Goal: Task Accomplishment & Management: Use online tool/utility

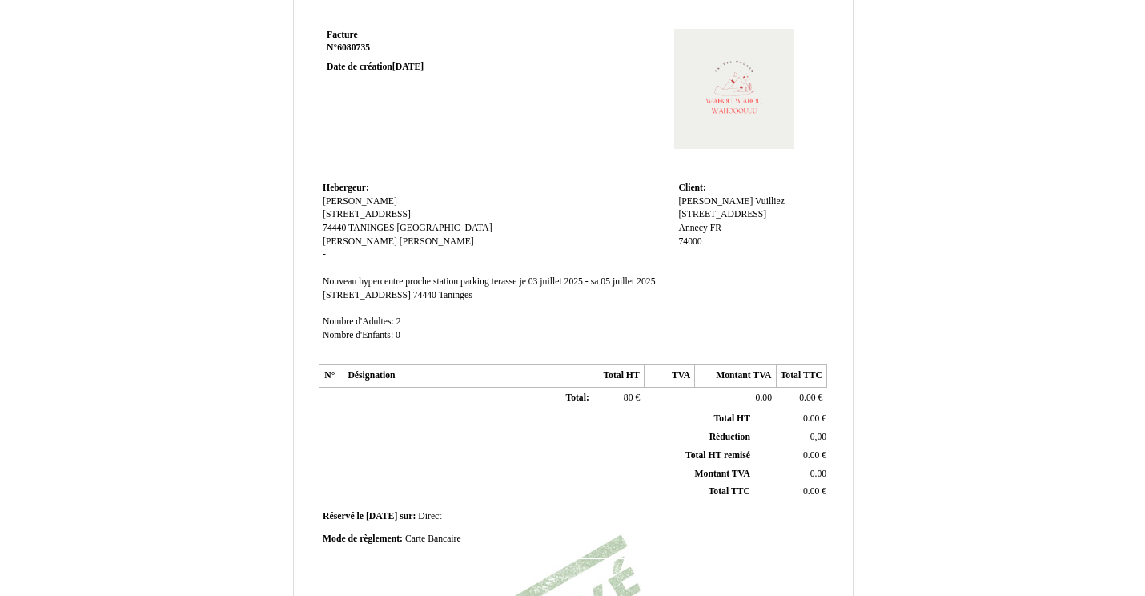
scroll to position [55, 0]
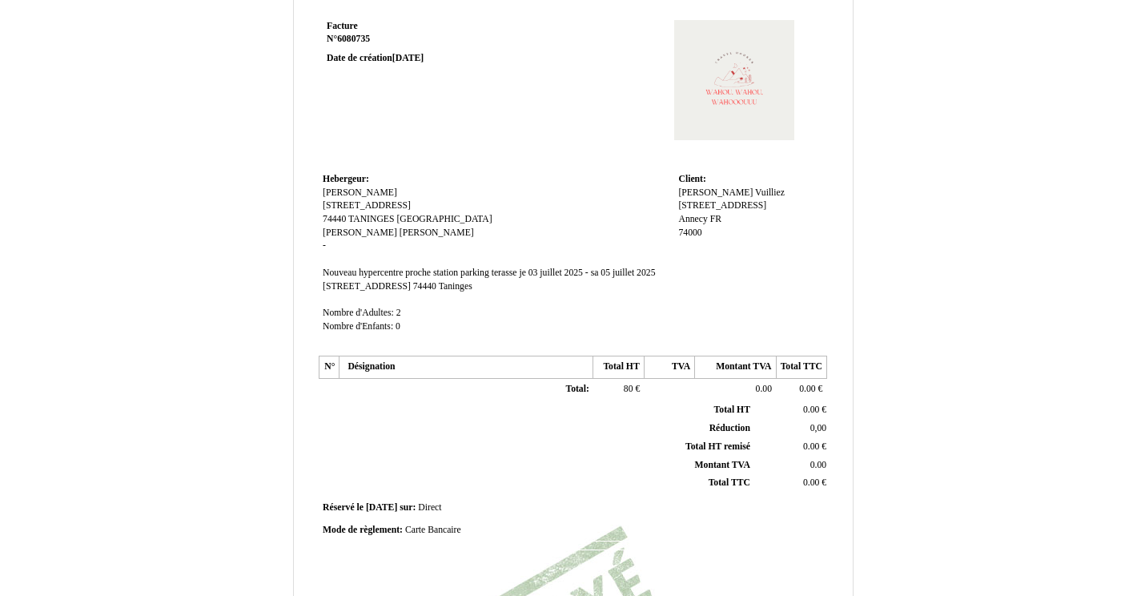
click at [634, 385] on td "80 80 €" at bounding box center [618, 389] width 50 height 22
click at [683, 381] on td at bounding box center [669, 389] width 50 height 22
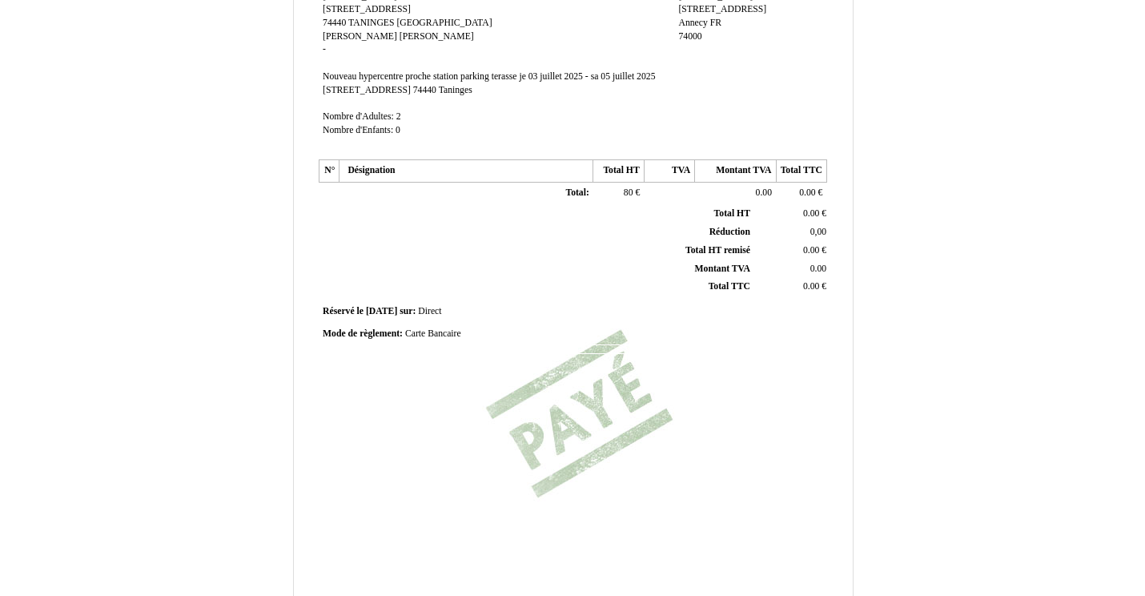
scroll to position [201, 0]
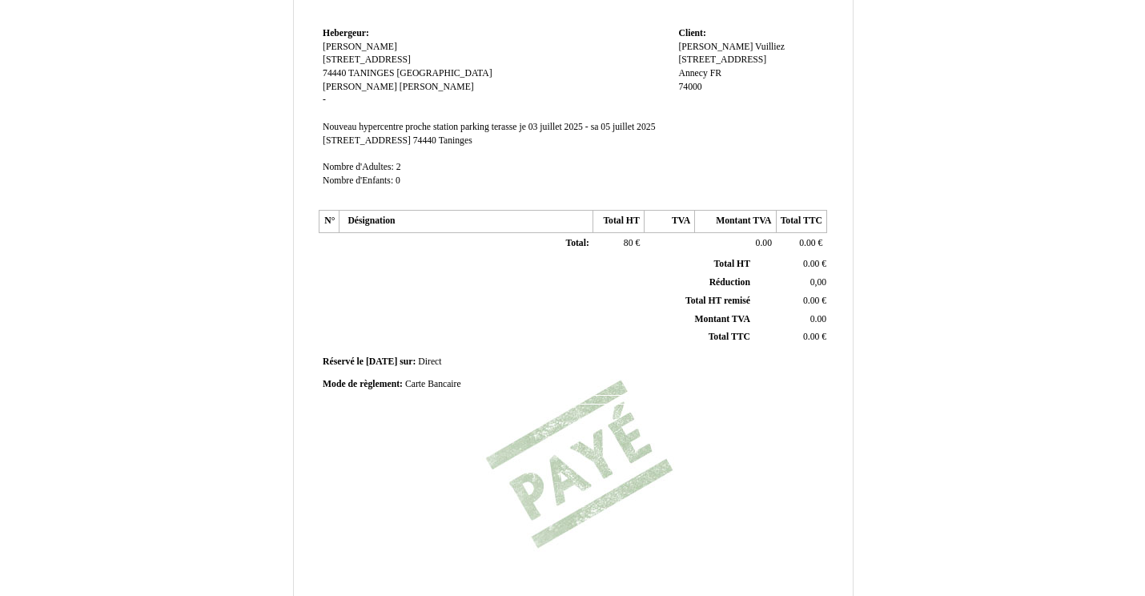
click at [760, 238] on span "0.00" at bounding box center [764, 243] width 16 height 10
click at [760, 237] on input "0.00" at bounding box center [791, 245] width 184 height 17
type input "0"
type input "80.00"
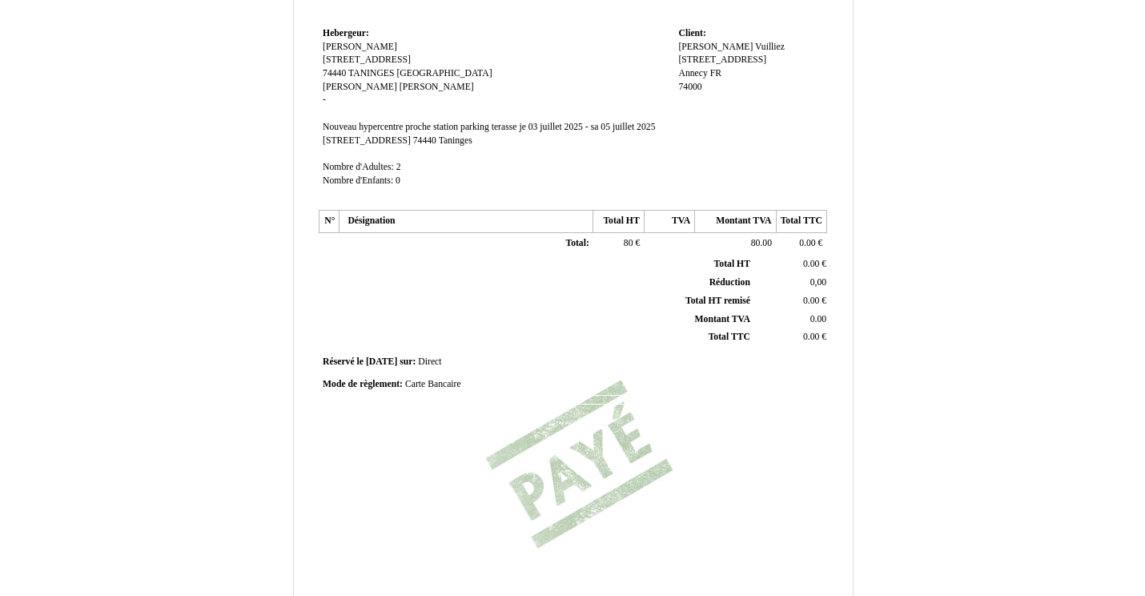
click at [804, 239] on span "0.00" at bounding box center [807, 243] width 16 height 10
click at [746, 232] on td "80.00 80.00" at bounding box center [735, 245] width 81 height 26
click at [751, 238] on span "80.00" at bounding box center [761, 243] width 21 height 10
drag, startPoint x: 745, startPoint y: 233, endPoint x: 651, endPoint y: 227, distance: 93.9
click at [651, 232] on tr "Total: Total: 80 80 € 80.00 80.00 0.00 0.00 €" at bounding box center [574, 245] width 508 height 26
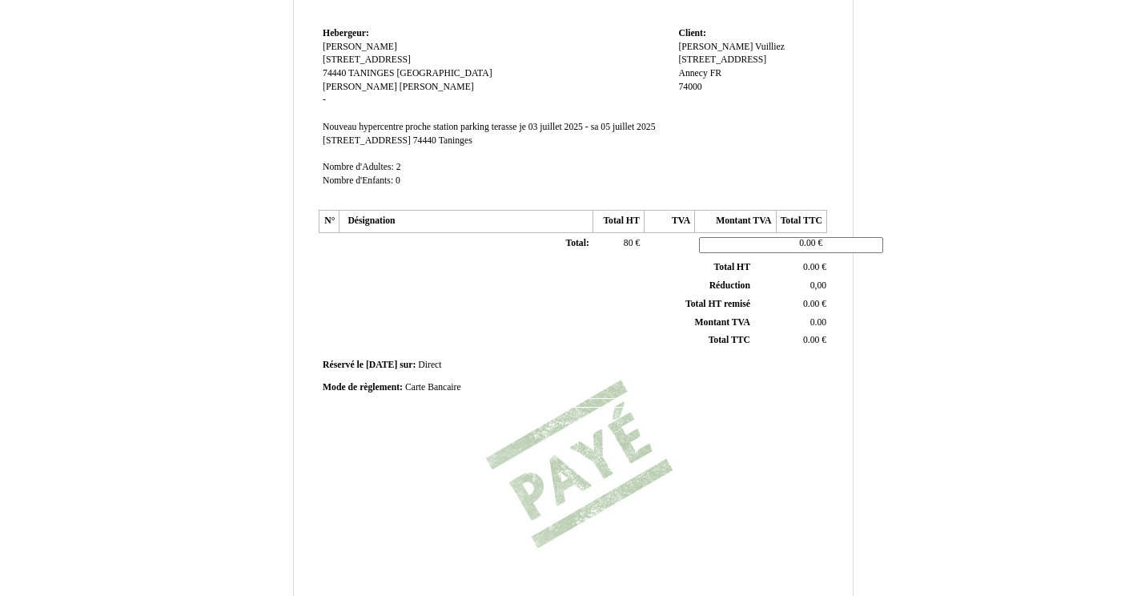
type input "0"
click at [966, 284] on div "Facture Facture N° 6080735 6080735 Date de création [DATE] Hebergeur: Hebergeur…" at bounding box center [573, 300] width 937 height 930
click at [811, 238] on span "0.00" at bounding box center [807, 243] width 16 height 10
drag, startPoint x: 810, startPoint y: 239, endPoint x: 748, endPoint y: 237, distance: 61.7
click at [749, 237] on tr "Total: Total: 80 80 € 0 0 0.00 0.00 €" at bounding box center [574, 245] width 508 height 26
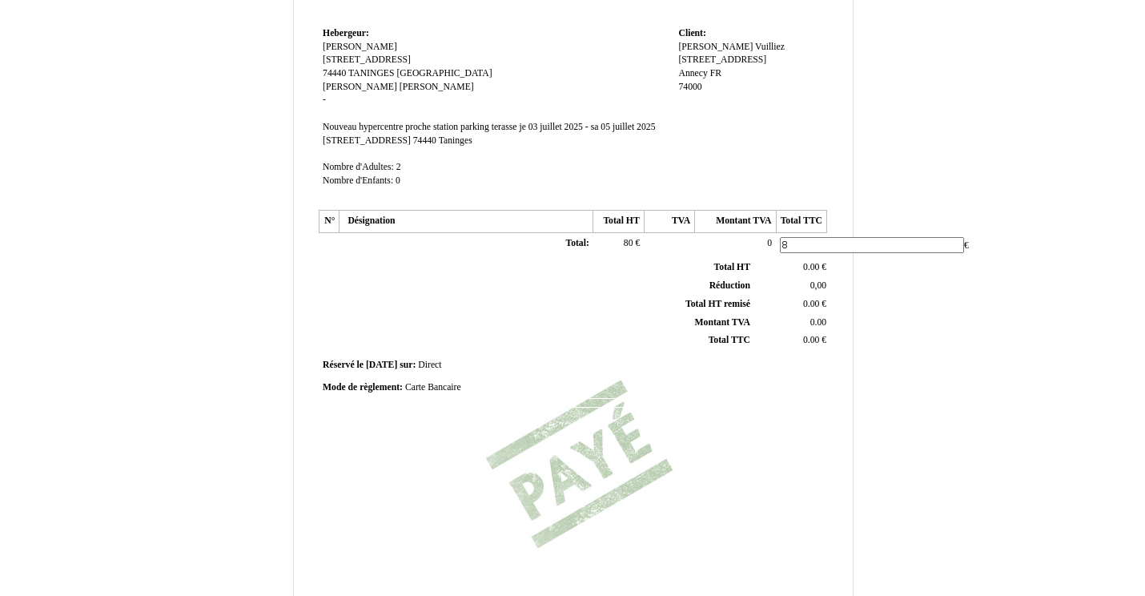
type input "80"
click at [937, 353] on div "Facture Facture N° 6080735 6080735 Date de création [DATE] Hebergeur: Hebergeur…" at bounding box center [573, 300] width 937 height 930
click at [803, 259] on span "0.00" at bounding box center [811, 264] width 16 height 10
click at [767, 260] on input "0.00" at bounding box center [854, 268] width 184 height 17
type input "80.00"
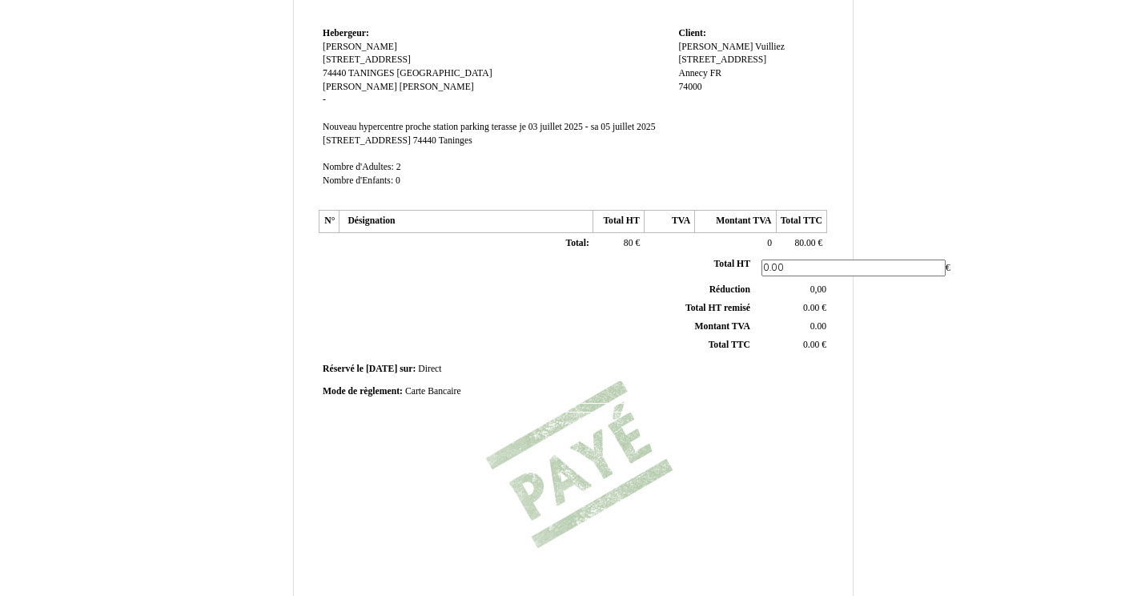
click at [944, 369] on div "Facture Facture N° 6080735 6080735 Date de création [DATE] Hebergeur: Hebergeur…" at bounding box center [573, 300] width 937 height 930
click at [811, 314] on span "0.00" at bounding box center [819, 319] width 16 height 10
type input "0"
type input "80"
click at [929, 443] on div "Facture Facture N° 6080735 6080735 Date de création [DATE] Hebergeur: Hebergeur…" at bounding box center [573, 300] width 937 height 930
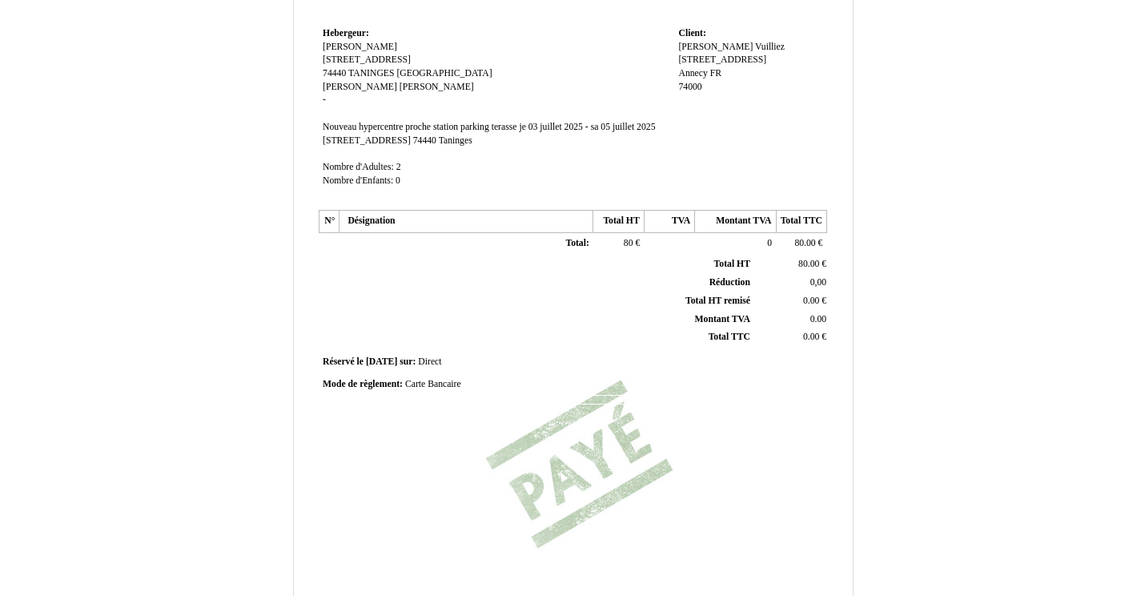
click at [802, 332] on td "0.00 0.00 €" at bounding box center [792, 337] width 76 height 18
click at [805, 332] on span "0.00" at bounding box center [811, 337] width 16 height 10
type input "0"
type input "80"
click at [1013, 235] on div "Facture Facture N° 6080735 6080735 Date de création [DATE] Hebergeur: Hebergeur…" at bounding box center [573, 300] width 937 height 930
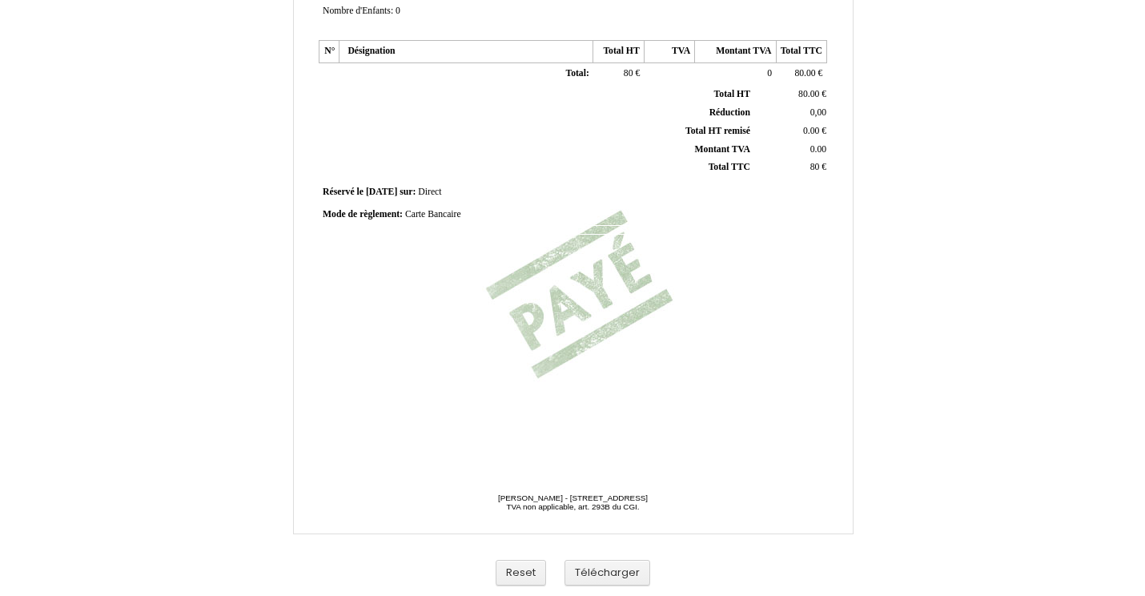
scroll to position [371, 0]
click at [604, 574] on button "Télécharger" at bounding box center [608, 573] width 86 height 26
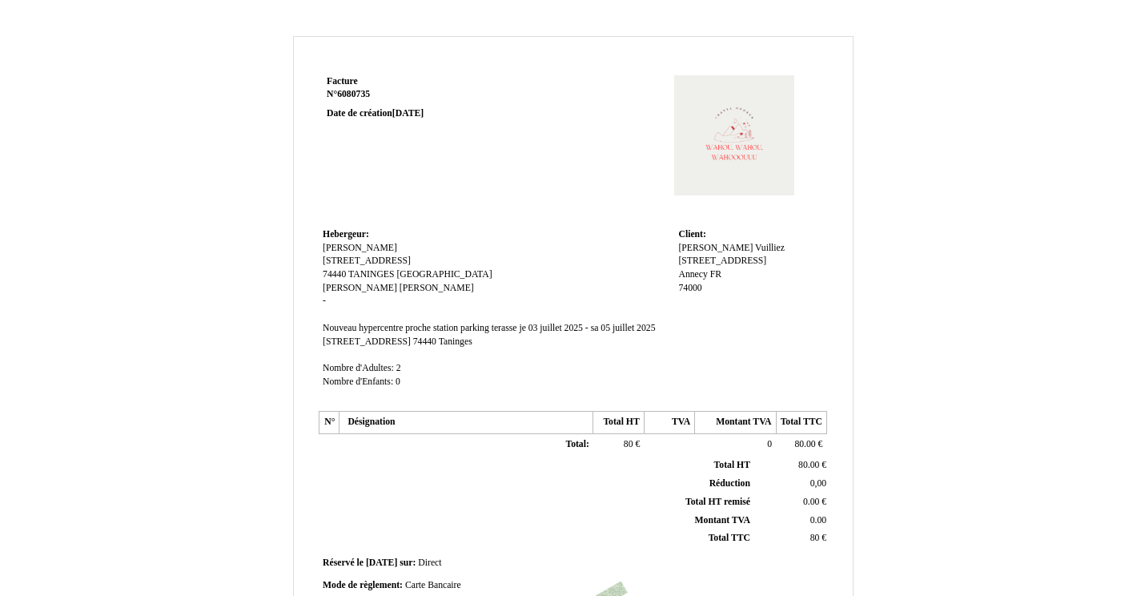
scroll to position [0, 0]
click at [794, 442] on td "80.00 80 €" at bounding box center [801, 444] width 50 height 22
click at [620, 434] on td "80 80 €" at bounding box center [618, 444] width 50 height 22
click at [624, 439] on span "80" at bounding box center [629, 444] width 10 height 10
click at [622, 438] on input "80" at bounding box center [690, 446] width 184 height 17
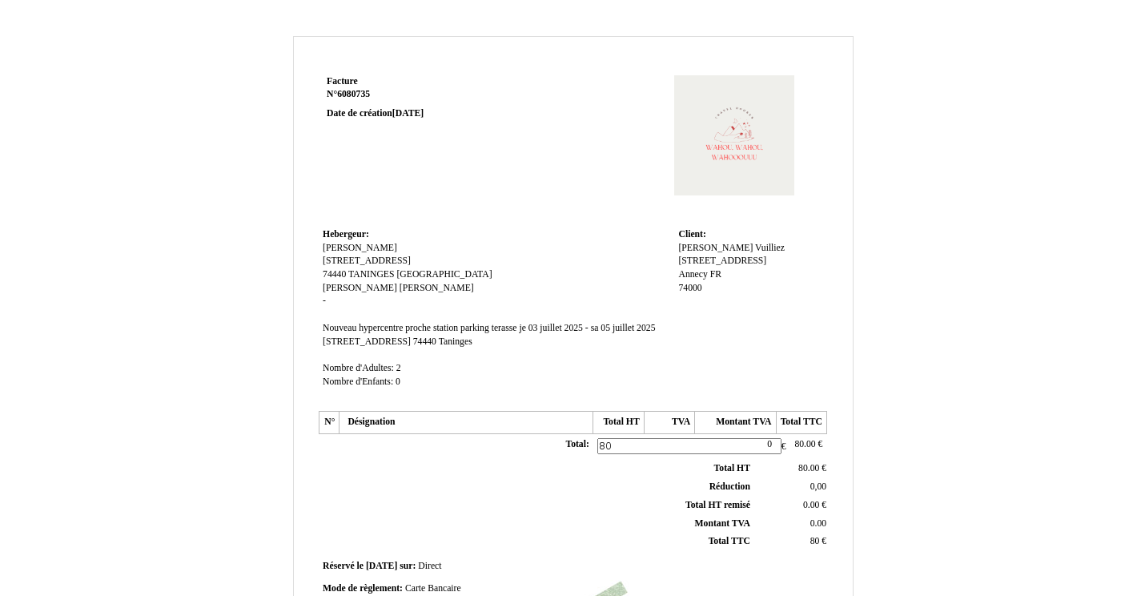
click at [443, 434] on td "Total: Total:" at bounding box center [467, 446] width 254 height 26
click at [401, 443] on td "Total: Total:" at bounding box center [467, 444] width 254 height 22
click at [400, 443] on td "Total: Total:" at bounding box center [467, 444] width 254 height 22
click at [399, 437] on td "Total: Total:" at bounding box center [467, 444] width 254 height 22
click at [399, 436] on td "Total: Total:" at bounding box center [467, 444] width 254 height 22
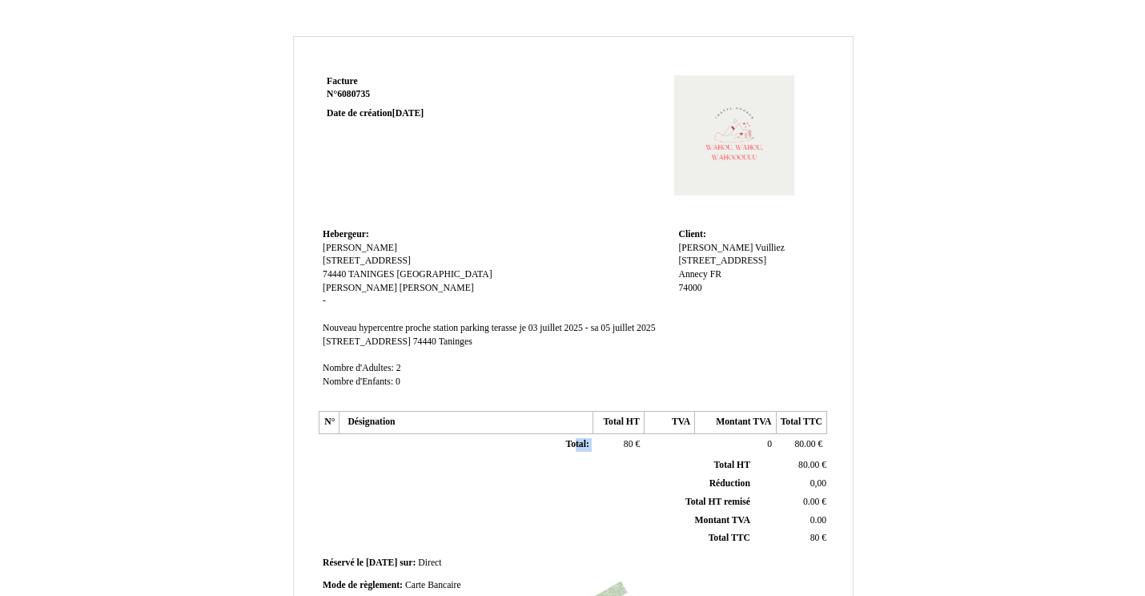
click at [399, 436] on td "Total: Total:" at bounding box center [467, 444] width 254 height 22
click at [338, 433] on td at bounding box center [330, 444] width 20 height 22
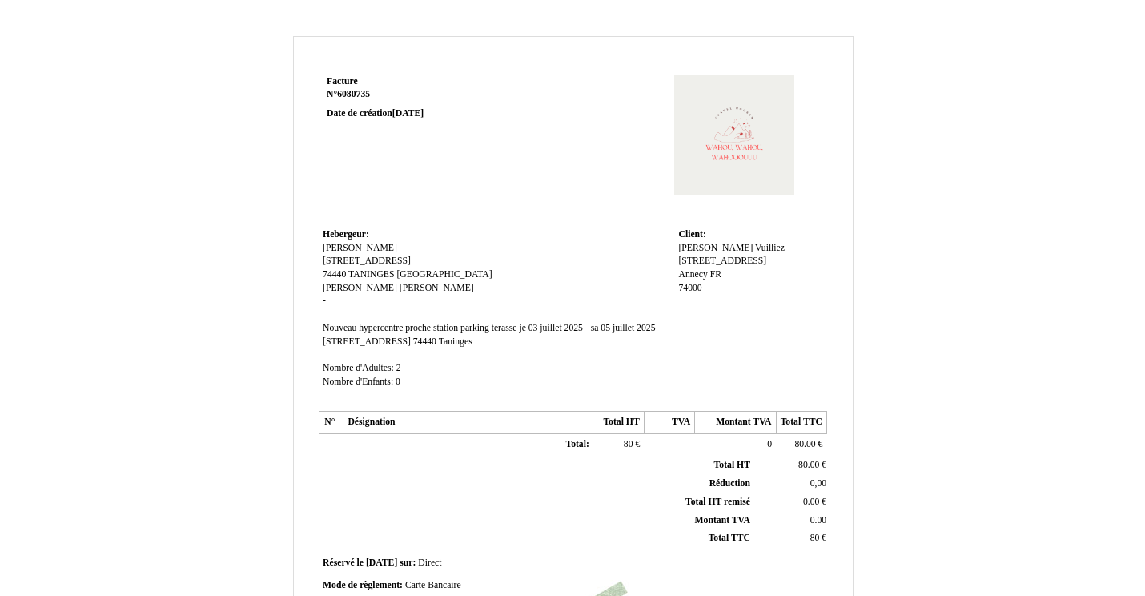
click at [338, 433] on td at bounding box center [330, 444] width 20 height 22
click at [628, 439] on span "80" at bounding box center [629, 444] width 10 height 10
click at [610, 438] on input "80" at bounding box center [690, 446] width 184 height 17
type input "8"
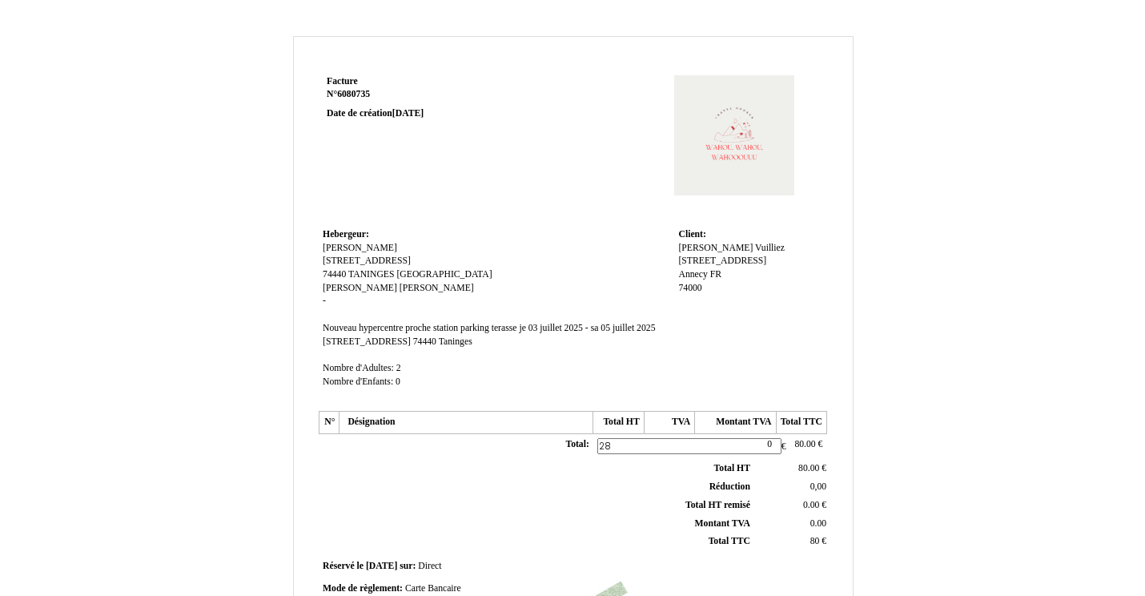
type input "280"
click at [797, 439] on span "80.00" at bounding box center [805, 444] width 21 height 10
click at [783, 438] on input "80" at bounding box center [872, 446] width 184 height 17
type input "280"
click at [868, 509] on div "Facture Facture N° 6080735 6080735 Date de création [DATE] Hebergeur: Hebergeur…" at bounding box center [573, 501] width 937 height 930
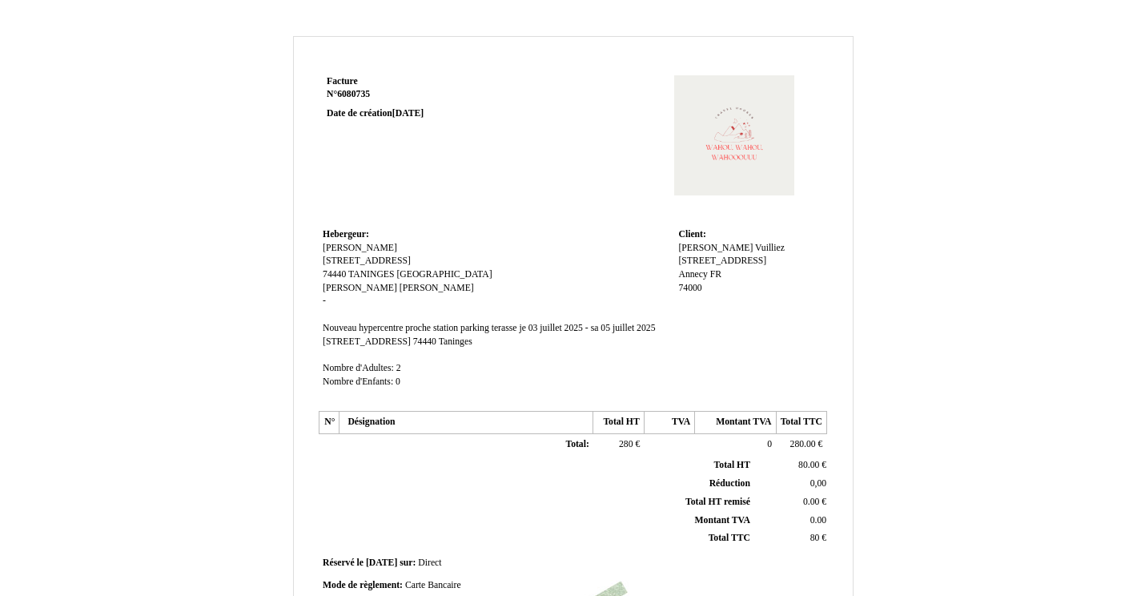
click at [799, 460] on span "80.00" at bounding box center [809, 465] width 21 height 10
click at [763, 461] on input "80.00" at bounding box center [854, 469] width 184 height 17
type input "280.00"
click at [807, 533] on td "80 80 €" at bounding box center [792, 538] width 76 height 18
click at [813, 533] on span "80" at bounding box center [816, 538] width 10 height 10
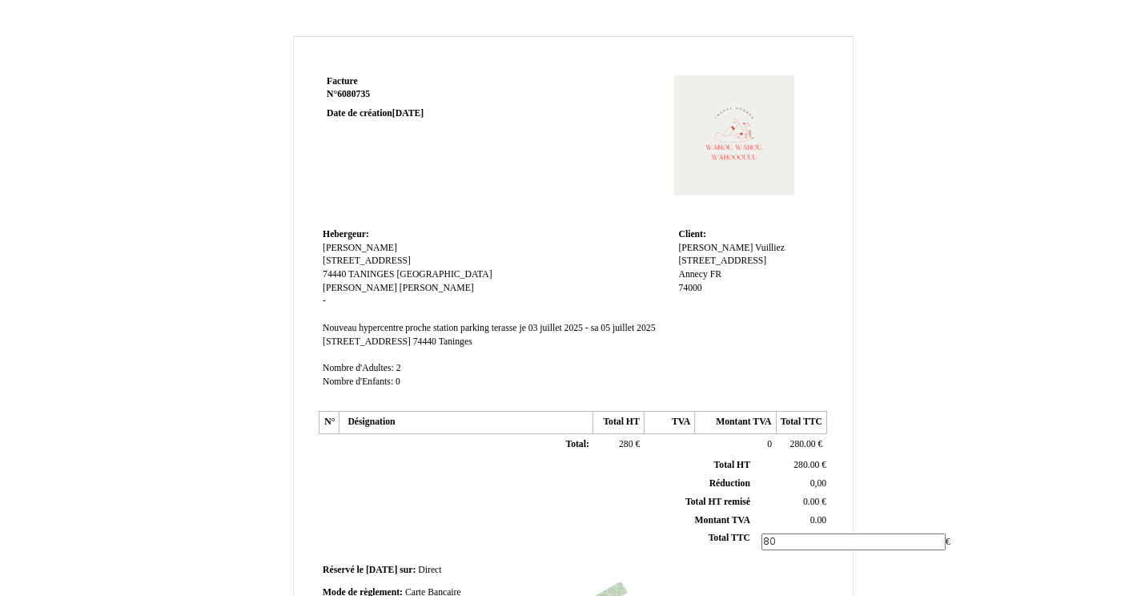
click at [762, 533] on input "80" at bounding box center [854, 541] width 184 height 17
type input "280"
click at [927, 472] on div "Facture Facture N° 6080735 6080735 Date de création [DATE] Hebergeur: Hebergeur…" at bounding box center [573, 501] width 937 height 930
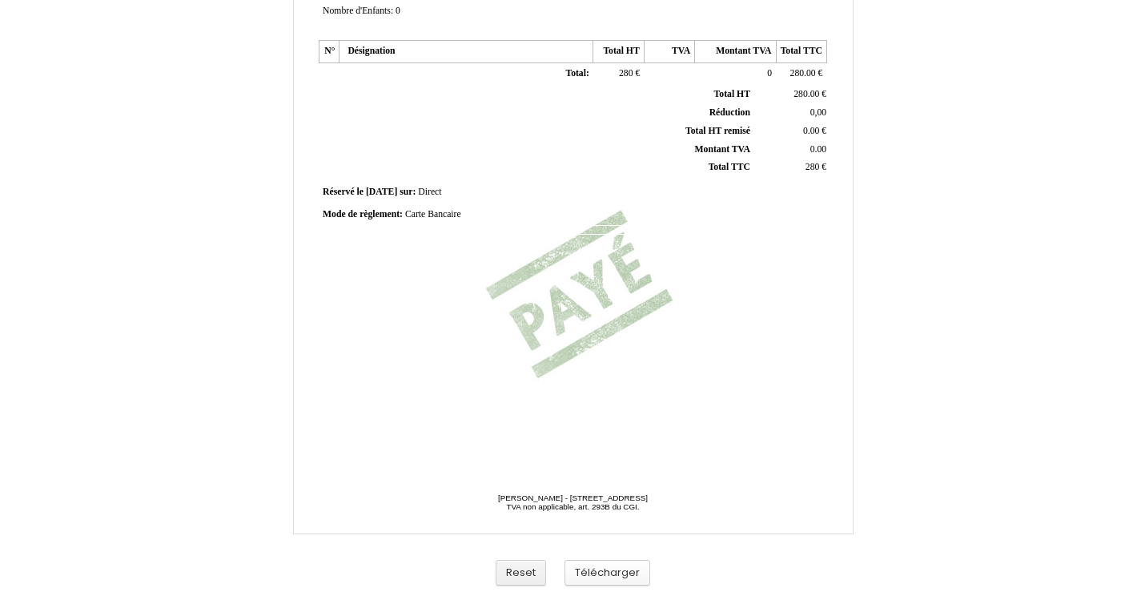
scroll to position [371, 0]
click at [597, 567] on button "Télécharger" at bounding box center [608, 573] width 86 height 26
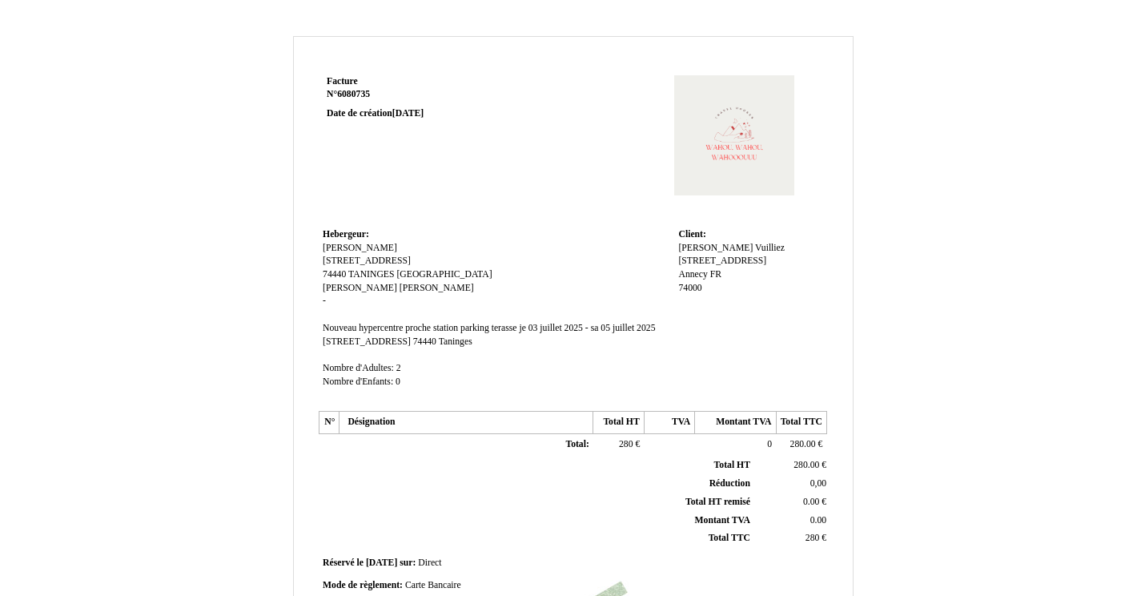
scroll to position [0, 0]
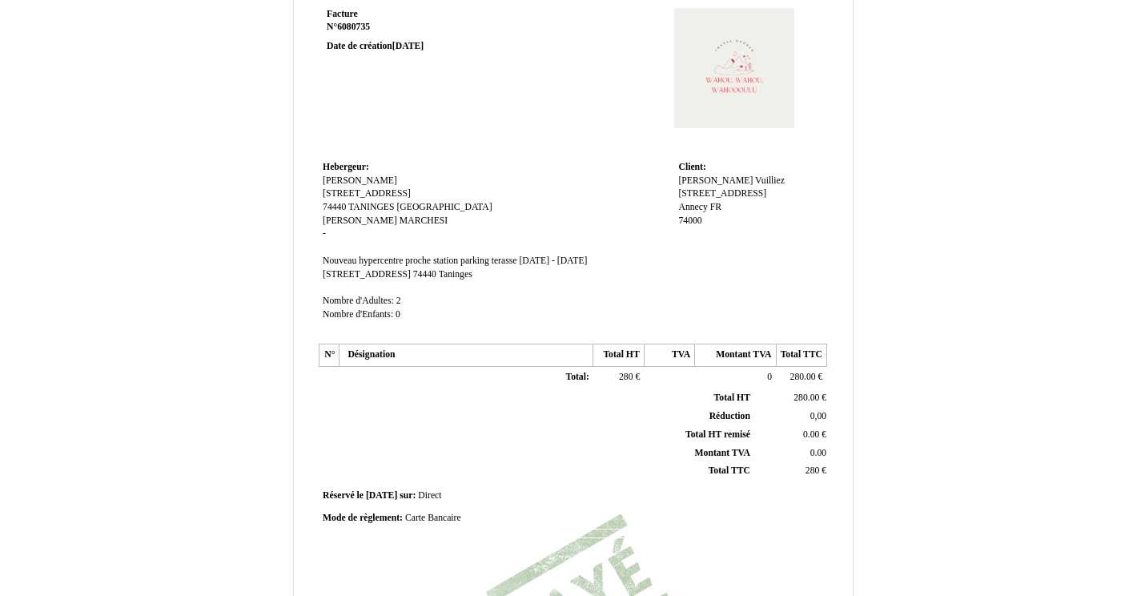
click at [626, 372] on span "280" at bounding box center [626, 377] width 14 height 10
click at [626, 372] on input "280" at bounding box center [690, 379] width 184 height 17
type input "2"
type input "&"
type input "170"
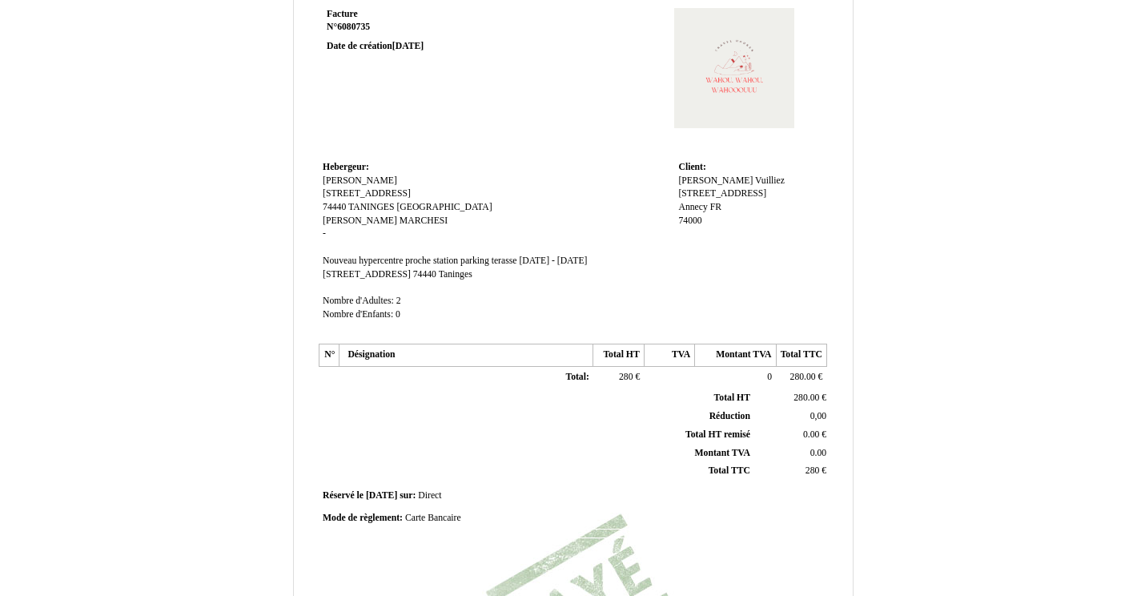
click at [801, 372] on span "280.00" at bounding box center [804, 377] width 26 height 10
drag, startPoint x: 789, startPoint y: 372, endPoint x: 751, endPoint y: 371, distance: 37.7
click at [751, 371] on tr "Total: Total: 170 170 € 0 0 280.00 280 €" at bounding box center [574, 379] width 508 height 26
click at [803, 371] on input "280" at bounding box center [872, 379] width 184 height 17
drag, startPoint x: 807, startPoint y: 372, endPoint x: 760, endPoint y: 372, distance: 46.5
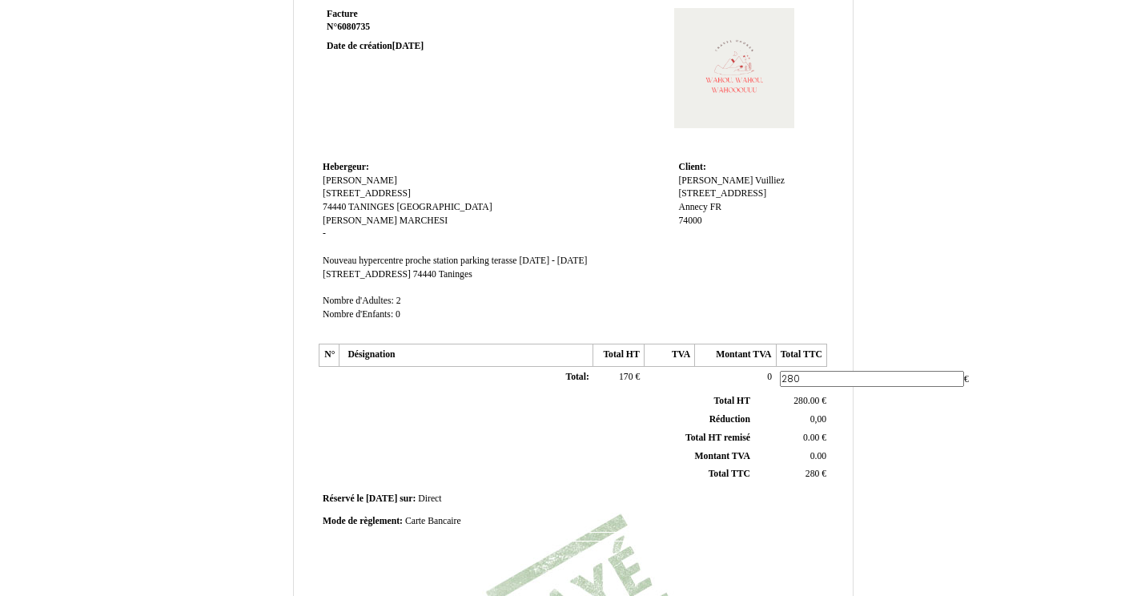
click at [760, 372] on tr "Total: Total: 170 170 € 0 0 280.00 280 €" at bounding box center [574, 379] width 508 height 26
type input "170"
click at [794, 396] on span "280.00" at bounding box center [807, 401] width 26 height 10
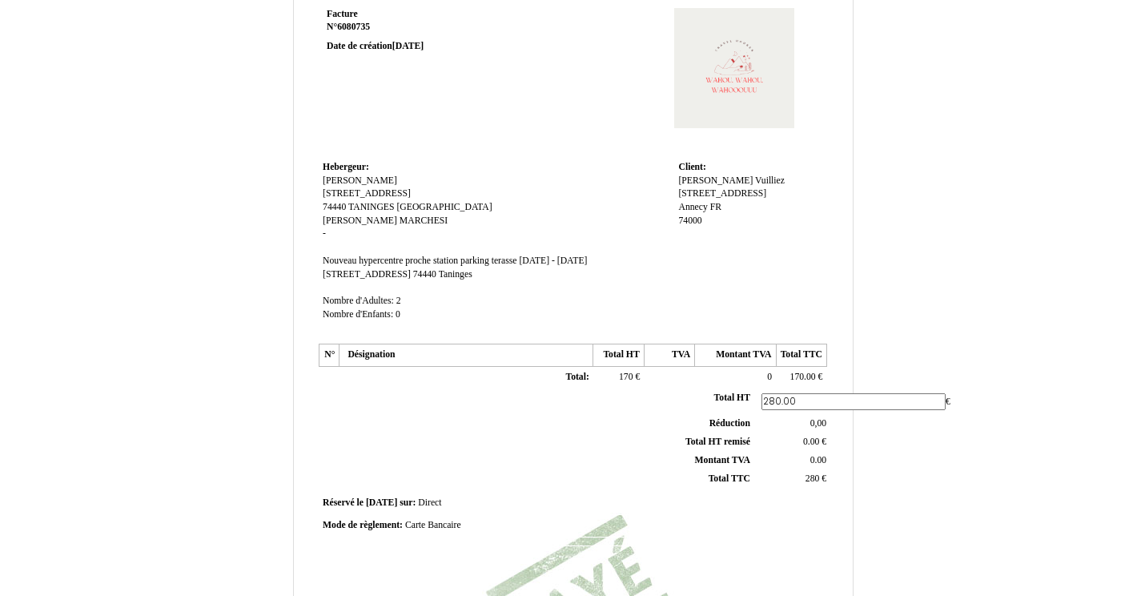
drag, startPoint x: 808, startPoint y: 393, endPoint x: 697, endPoint y: 384, distance: 111.7
click at [698, 389] on tr "Total HT Total HT 280.00 280.00 €" at bounding box center [575, 402] width 509 height 26
type input "170"
click at [915, 511] on div "Facture Facture N° 6080735 6080735 Date de création [DATE] Hebergeur: Hebergeur…" at bounding box center [573, 434] width 937 height 930
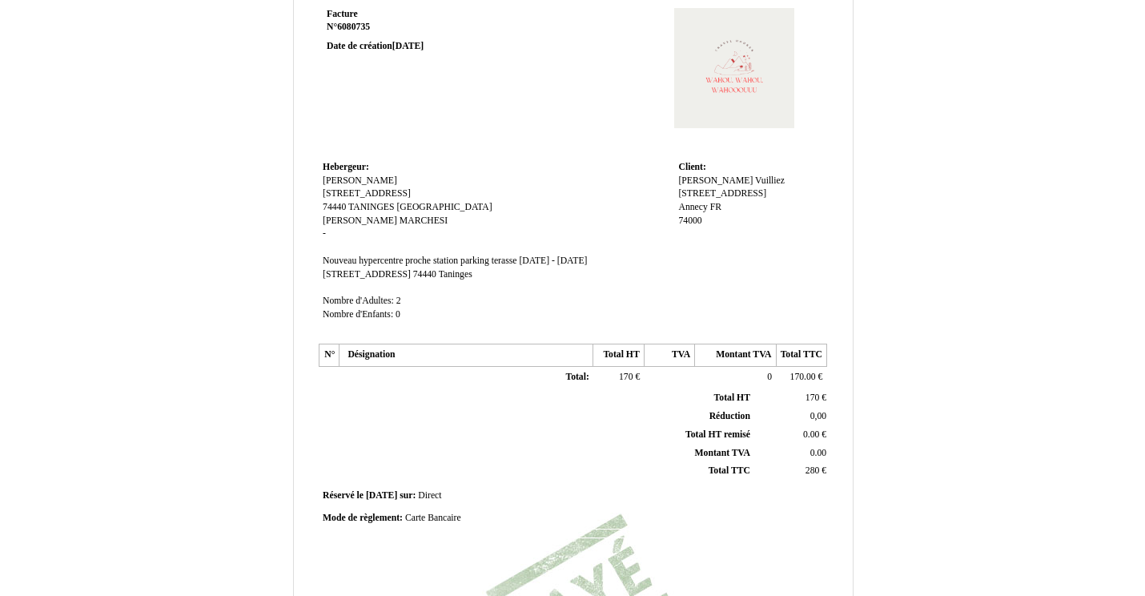
click at [814, 465] on span "280" at bounding box center [813, 470] width 14 height 10
drag, startPoint x: 791, startPoint y: 461, endPoint x: 718, endPoint y: 461, distance: 72.9
click at [718, 462] on tr "Total TTC Total TTC 280 280 €" at bounding box center [575, 475] width 509 height 26
type input "170"
click at [943, 414] on div "Facture Facture N° 6080735 6080735 Date de création [DATE] Hebergeur: Hebergeur…" at bounding box center [573, 434] width 937 height 930
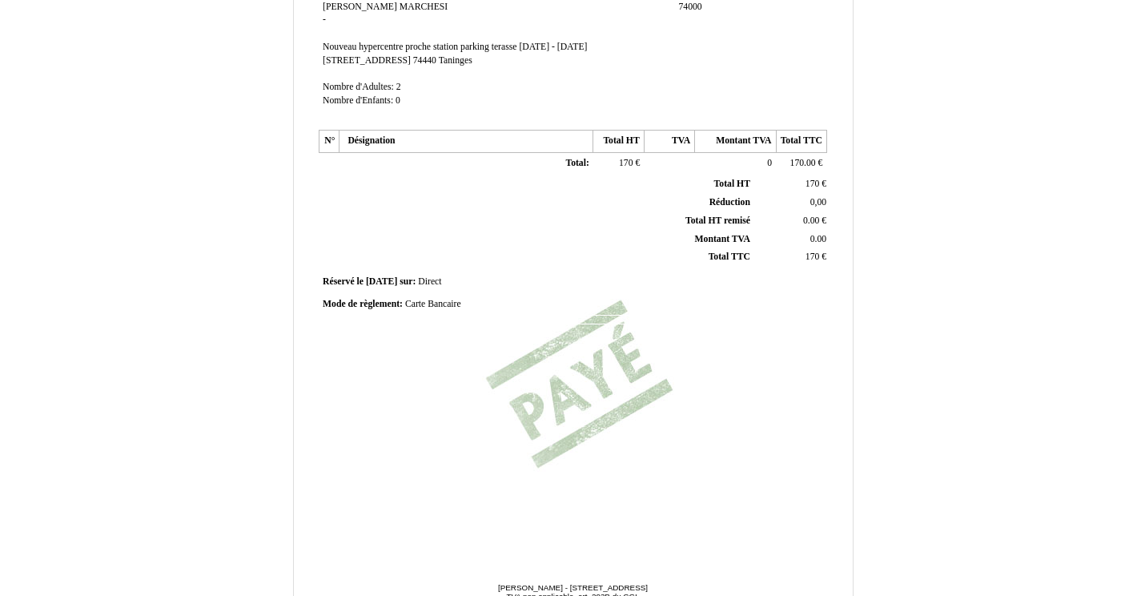
scroll to position [364, 0]
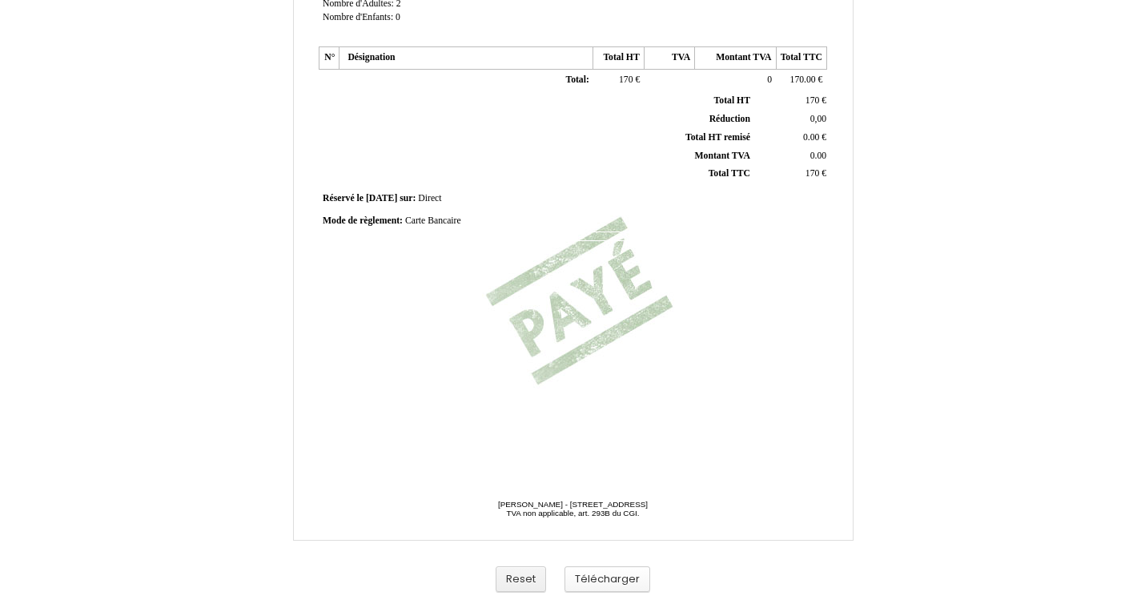
click at [616, 576] on button "Télécharger" at bounding box center [608, 579] width 86 height 26
click at [819, 151] on span "0.00" at bounding box center [819, 156] width 16 height 10
click at [818, 195] on td "Réservé le Réservé le [DATE] [DATE] sur: sur: Direct Direct" at bounding box center [573, 199] width 509 height 22
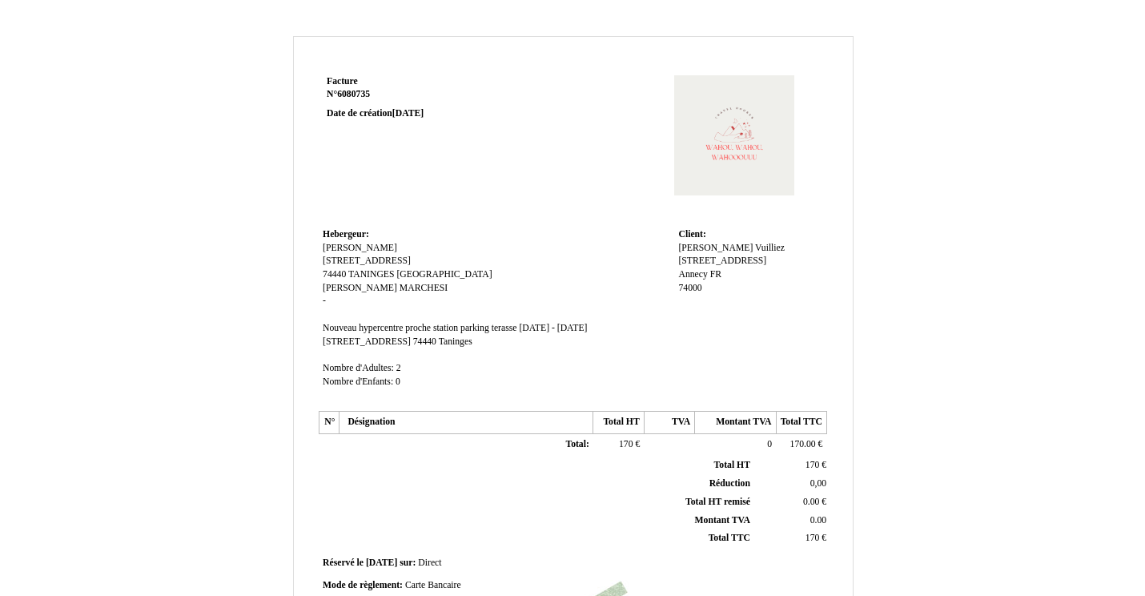
scroll to position [0, 0]
